Goal: Complete application form

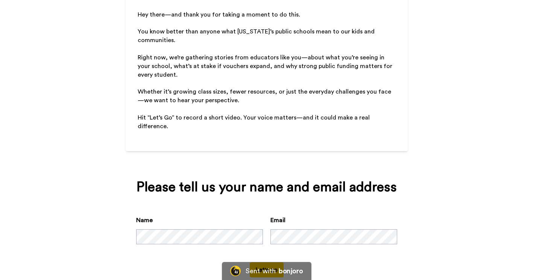
scroll to position [107, 0]
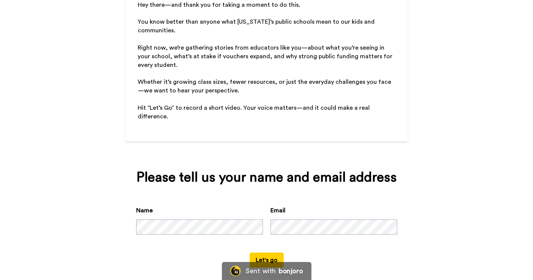
click at [273, 253] on button "Let's go" at bounding box center [267, 260] width 34 height 15
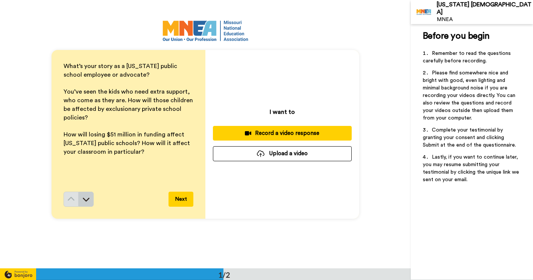
click at [84, 203] on icon at bounding box center [86, 200] width 8 height 8
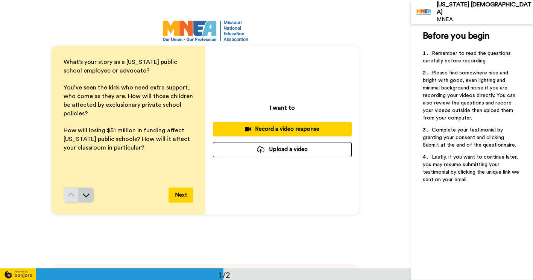
scroll to position [1, 0]
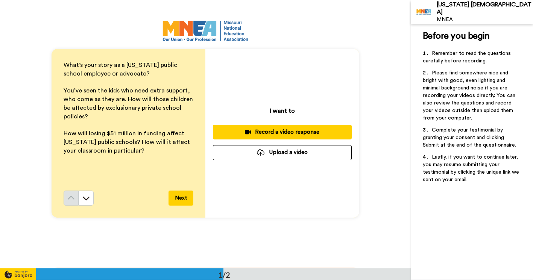
click at [281, 131] on div "Record a video response" at bounding box center [282, 132] width 127 height 8
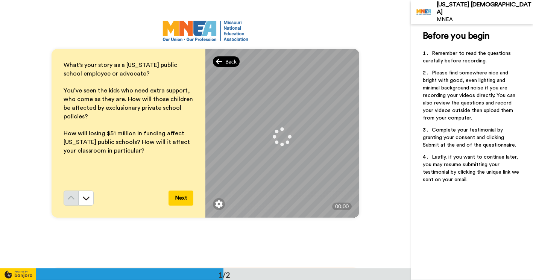
click at [224, 58] on div "Back" at bounding box center [226, 61] width 27 height 11
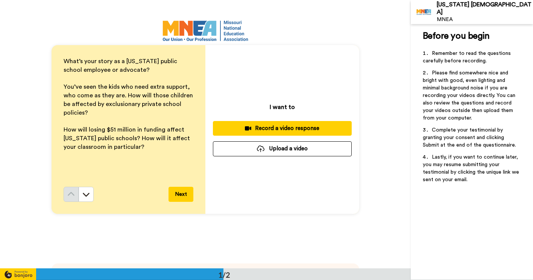
scroll to position [0, 0]
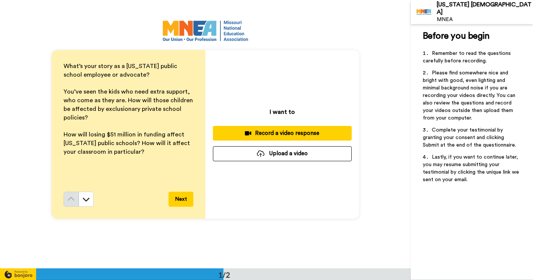
click at [312, 158] on button "Upload a video" at bounding box center [282, 153] width 139 height 15
click at [316, 152] on button "Upload a video" at bounding box center [282, 153] width 139 height 15
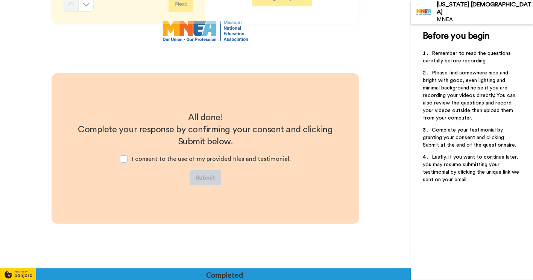
scroll to position [257, 0]
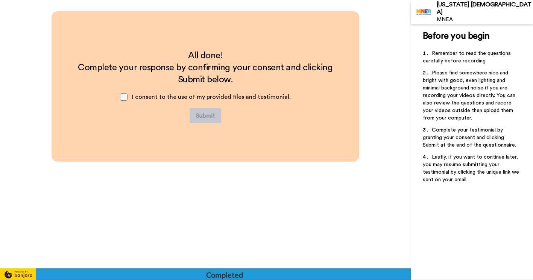
click at [126, 98] on span at bounding box center [124, 97] width 8 height 8
click at [203, 114] on button "Submit" at bounding box center [206, 115] width 32 height 15
